Goal: Task Accomplishment & Management: Complete application form

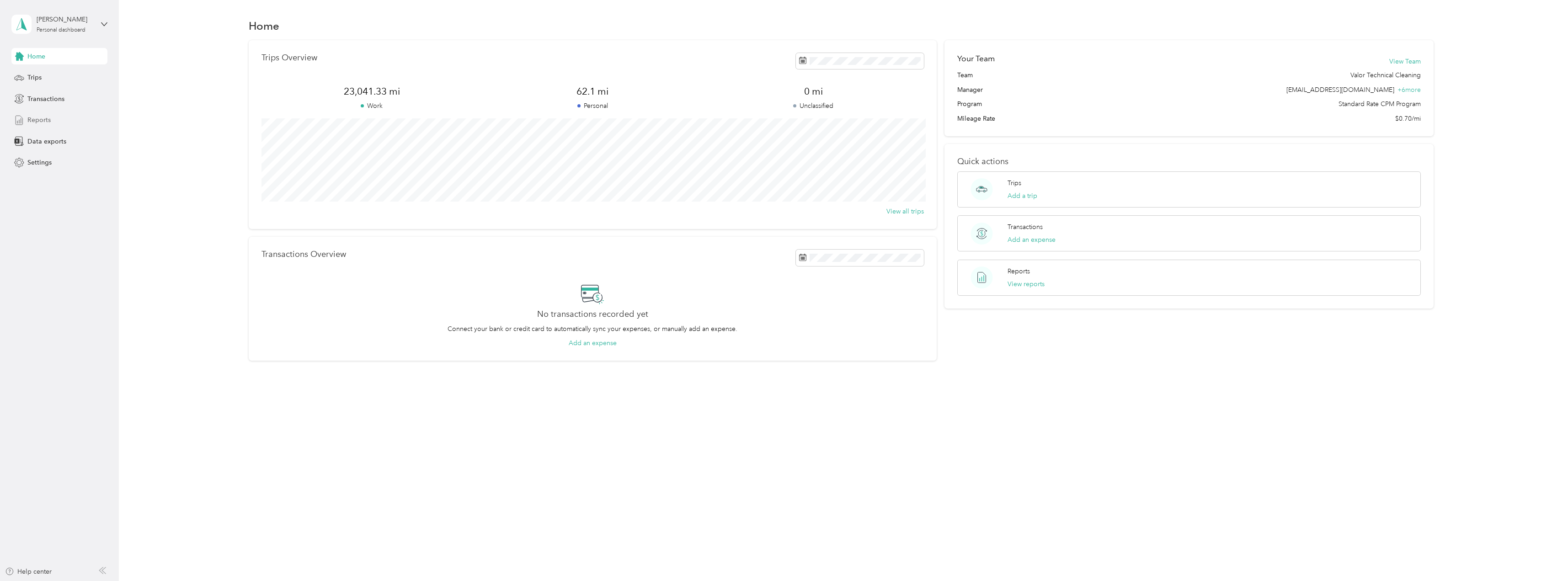
click at [34, 117] on span "Reports" at bounding box center [39, 119] width 24 height 9
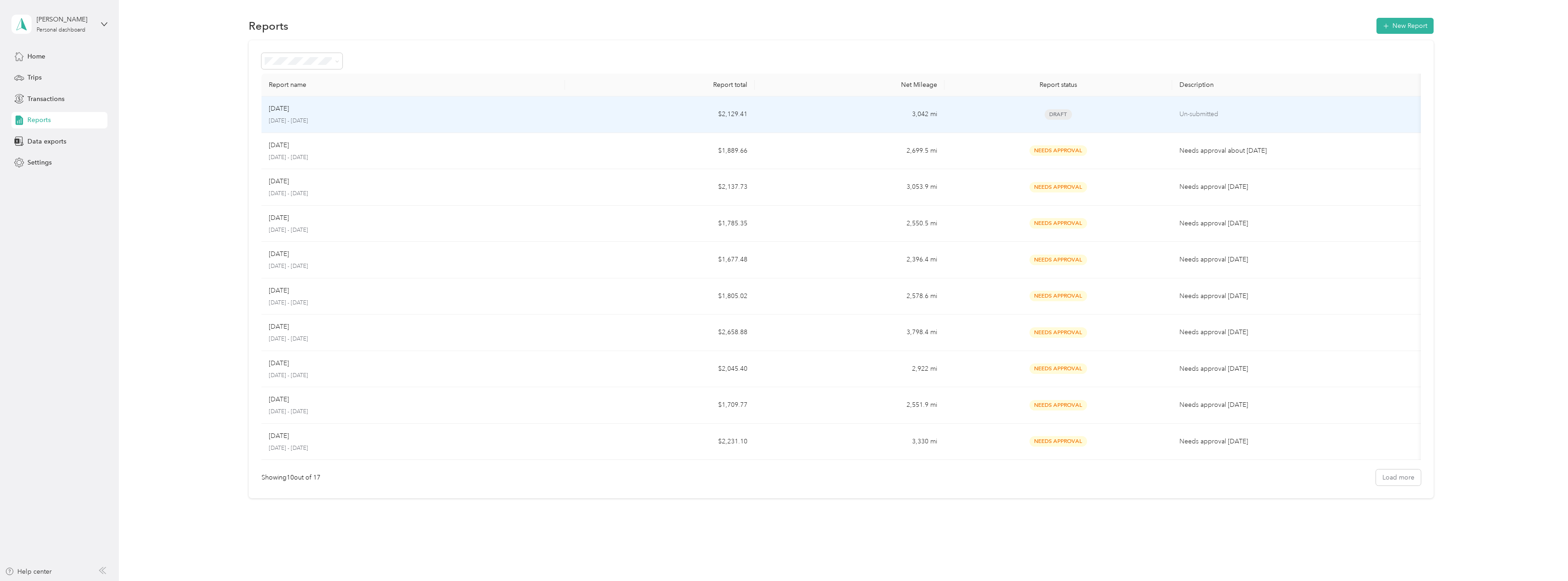
click at [282, 111] on p "[DATE]" at bounding box center [279, 109] width 20 height 10
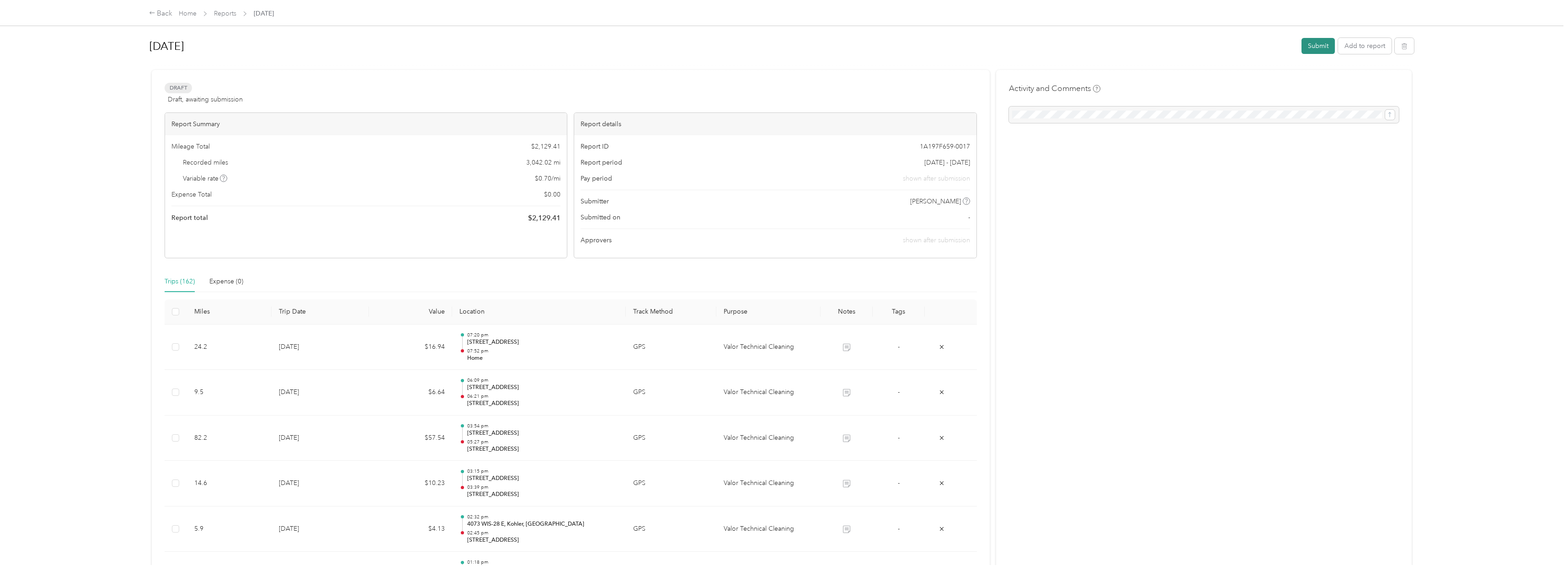
click at [1318, 47] on button "Submit" at bounding box center [1318, 46] width 33 height 16
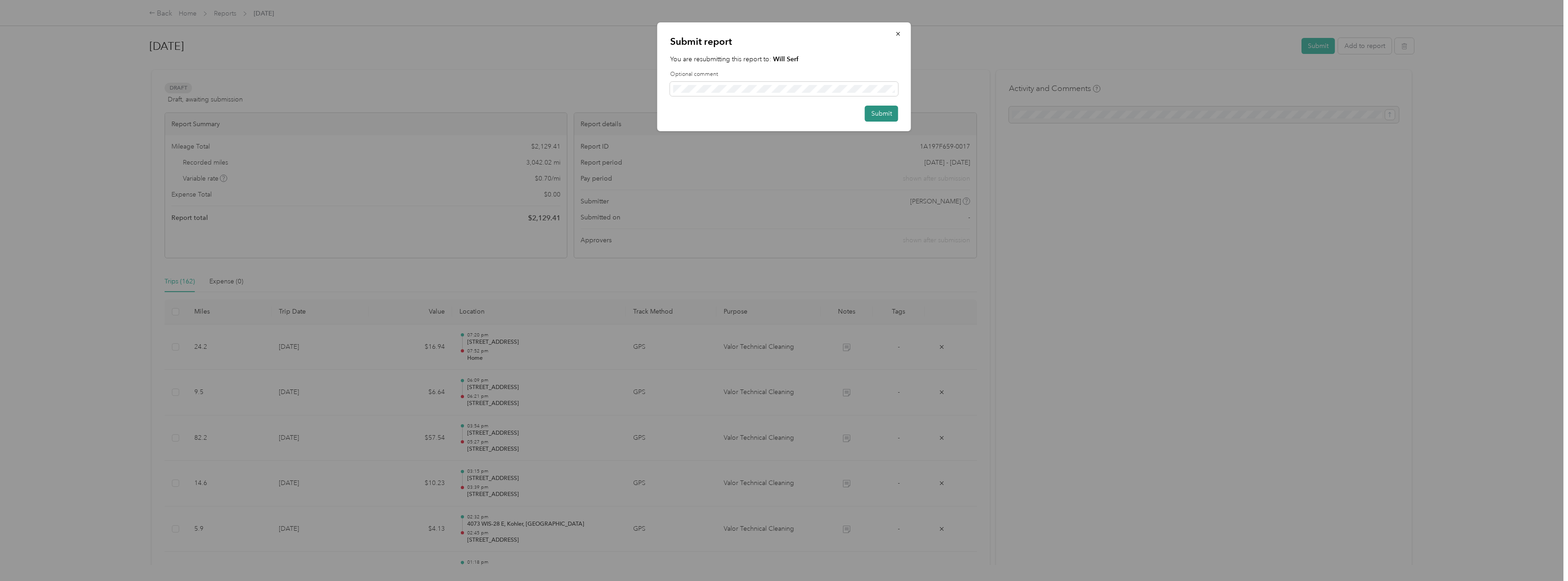
click at [880, 115] on button "Submit" at bounding box center [881, 113] width 33 height 16
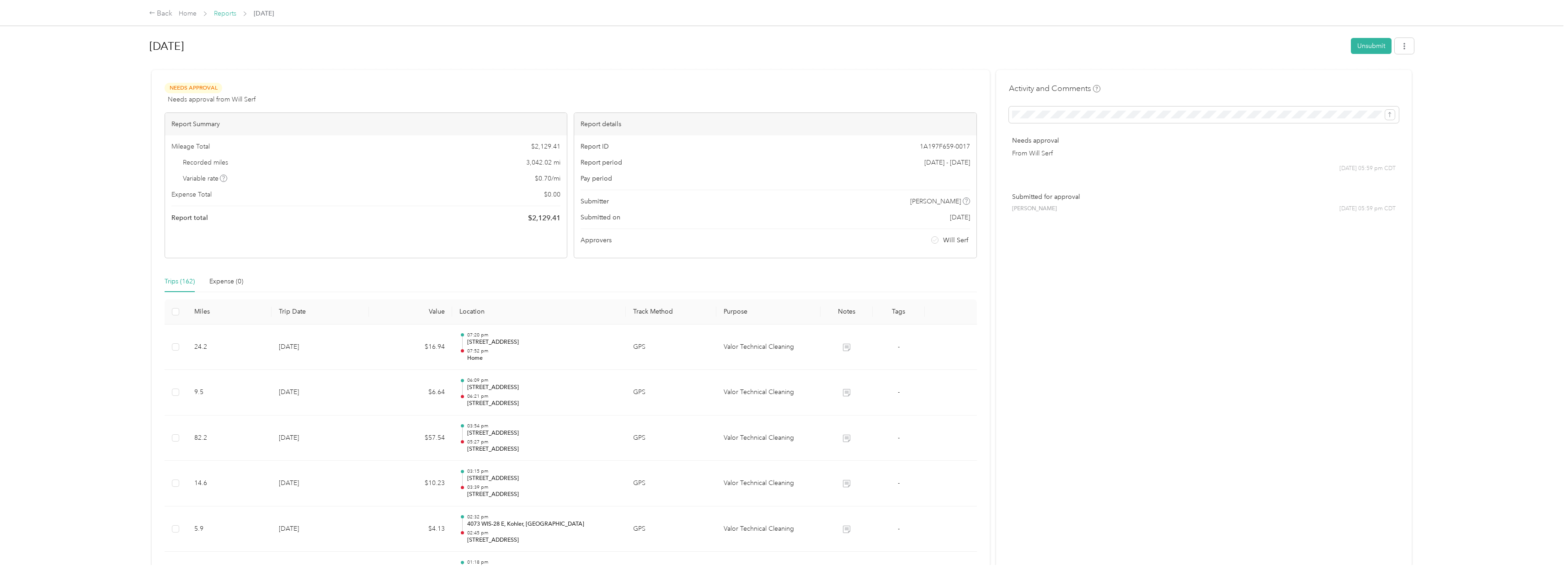
click at [228, 14] on link "Reports" at bounding box center [225, 13] width 22 height 8
